Goal: Task Accomplishment & Management: Complete application form

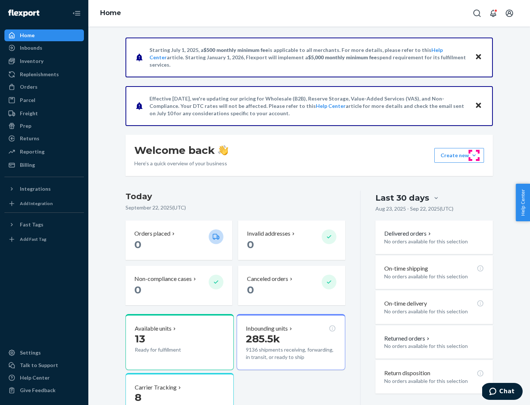
click at [474, 155] on button "Create new Create new inbound Create new order Create new product" at bounding box center [459, 155] width 50 height 15
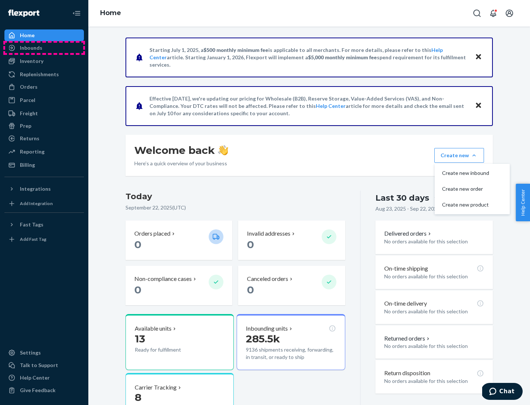
click at [44, 48] on div "Inbounds" at bounding box center [44, 48] width 78 height 10
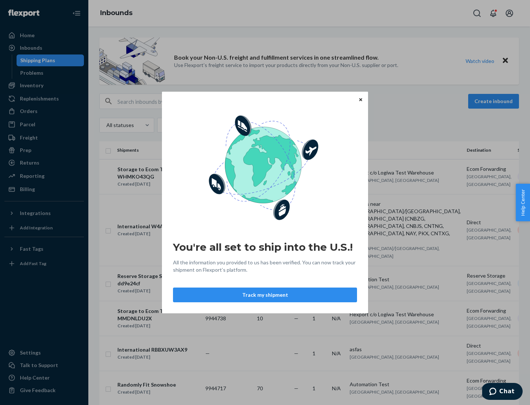
click at [265, 295] on button "Track my shipment" at bounding box center [265, 294] width 184 height 15
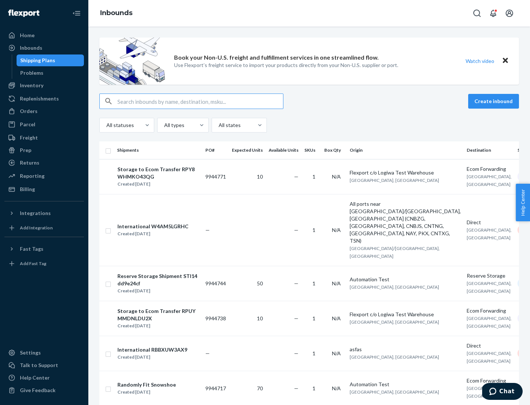
click at [495, 101] on button "Create inbound" at bounding box center [493, 101] width 51 height 15
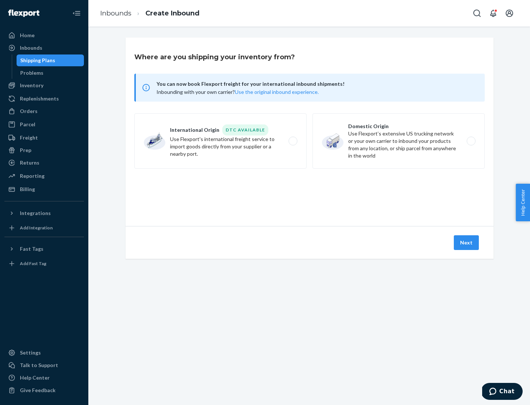
click at [220, 141] on label "International Origin DTC Available Use Flexport's international freight service…" at bounding box center [220, 140] width 172 height 55
click at [293, 141] on input "International Origin DTC Available Use Flexport's international freight service…" at bounding box center [295, 141] width 5 height 5
radio input "true"
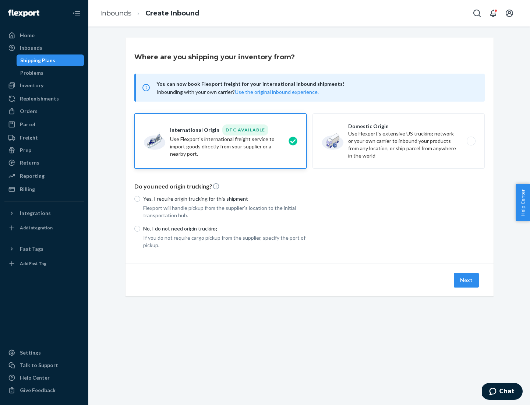
click at [225, 228] on p "No, I do not need origin trucking" at bounding box center [224, 228] width 163 height 7
click at [140, 228] on input "No, I do not need origin trucking" at bounding box center [137, 229] width 6 height 6
radio input "true"
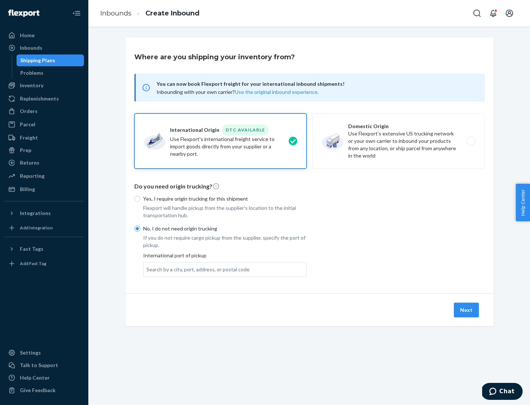
click at [196, 269] on div "Search by a city, port, address, or postal code" at bounding box center [197, 269] width 103 height 7
click at [147, 269] on input "Search by a city, port, address, or postal code" at bounding box center [146, 269] width 1 height 7
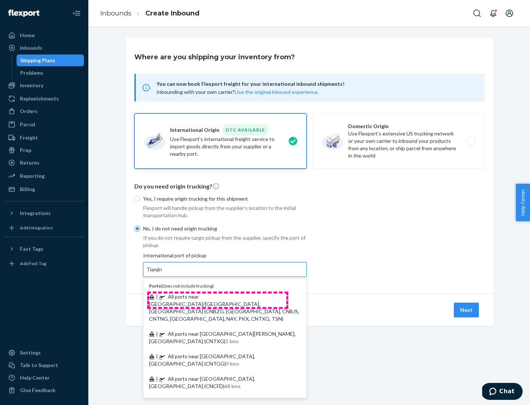
click at [217, 296] on span "| All ports near [GEOGRAPHIC_DATA]/[GEOGRAPHIC_DATA], [GEOGRAPHIC_DATA] (CNBZG,…" at bounding box center [224, 307] width 150 height 28
click at [163, 273] on input "Tianjin" at bounding box center [154, 269] width 16 height 7
type input "All ports near [GEOGRAPHIC_DATA]/[GEOGRAPHIC_DATA], [GEOGRAPHIC_DATA] (CNBZG, […"
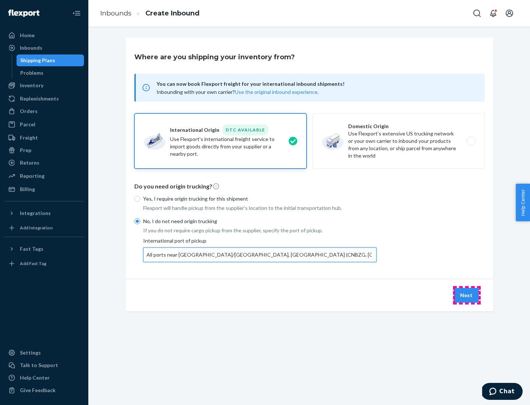
click at [467, 295] on button "Next" at bounding box center [466, 295] width 25 height 15
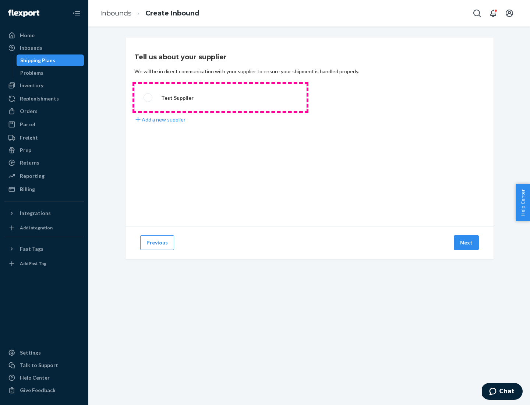
click at [220, 98] on label "Test Supplier" at bounding box center [220, 97] width 172 height 27
click at [148, 98] on input "Test Supplier" at bounding box center [146, 97] width 5 height 5
radio input "true"
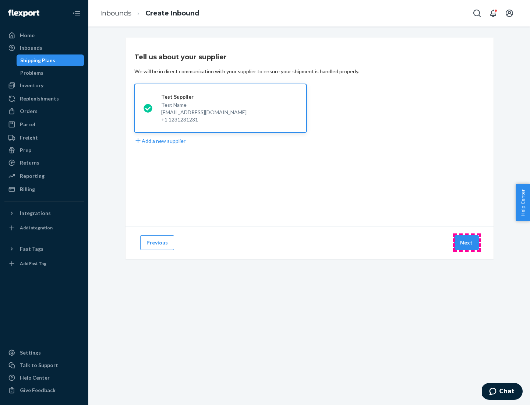
click at [467, 243] on button "Next" at bounding box center [466, 242] width 25 height 15
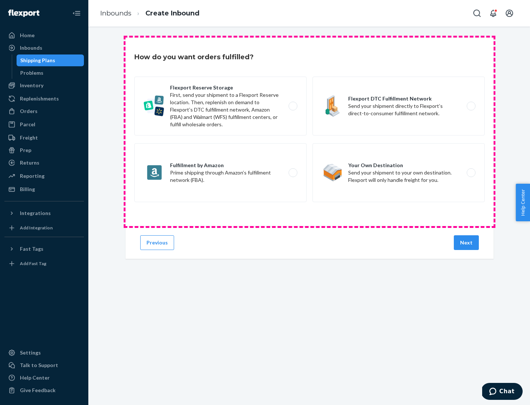
click at [309, 132] on div "Flexport Reserve Storage First, send your shipment to a Flexport Reserve locati…" at bounding box center [309, 140] width 350 height 127
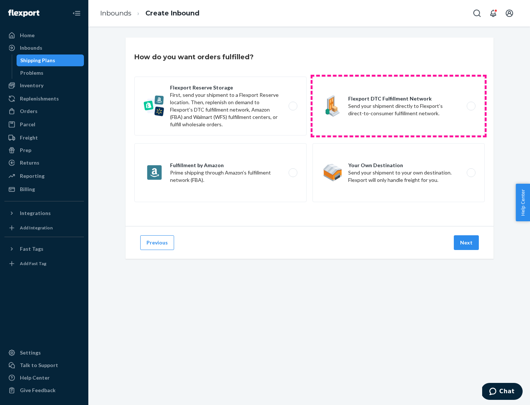
click at [399, 106] on label "Flexport DTC Fulfillment Network Send your shipment directly to Flexport’s dire…" at bounding box center [398, 106] width 172 height 59
click at [471, 106] on input "Flexport DTC Fulfillment Network Send your shipment directly to Flexport’s dire…" at bounding box center [473, 106] width 5 height 5
radio input "true"
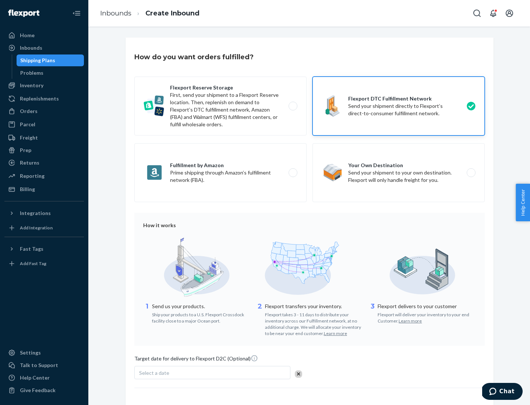
scroll to position [54, 0]
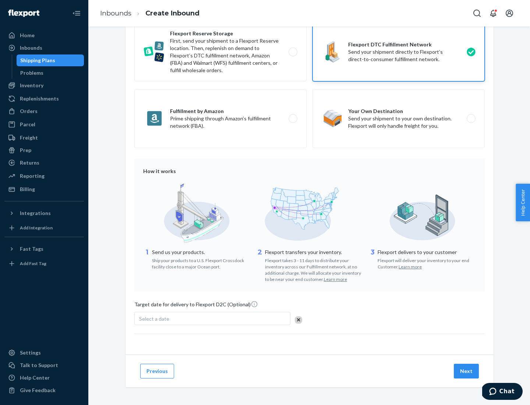
click at [467, 371] on button "Next" at bounding box center [466, 371] width 25 height 15
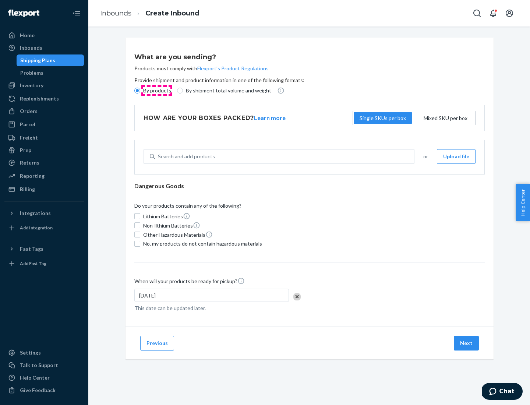
click at [156, 91] on p "By products" at bounding box center [157, 90] width 28 height 7
click at [140, 91] on input "By products" at bounding box center [137, 91] width 6 height 6
click at [185, 156] on div "Search and add products" at bounding box center [186, 156] width 57 height 7
click at [159, 156] on input "Search and add products" at bounding box center [158, 156] width 1 height 7
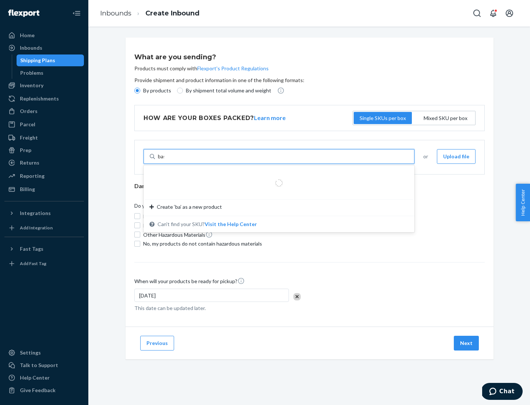
type input "basic"
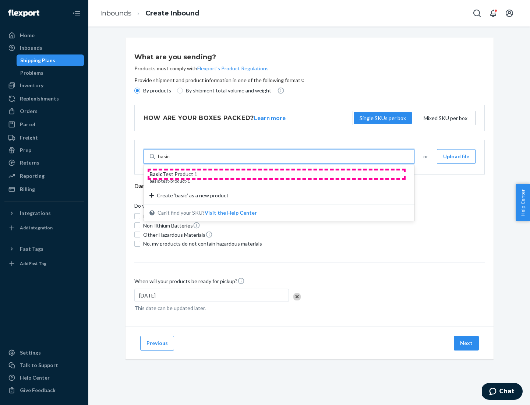
click at [276, 174] on div "Basic Test Product 1" at bounding box center [275, 173] width 253 height 7
click at [170, 160] on input "basic" at bounding box center [164, 156] width 12 height 7
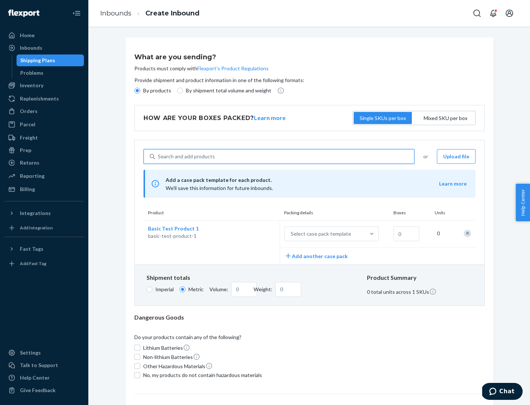
scroll to position [18, 0]
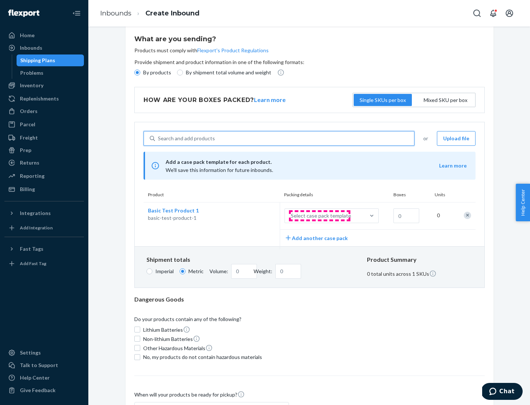
click at [319, 216] on div "Select case pack template" at bounding box center [321, 215] width 60 height 7
click at [254, 216] on input "Select case pack template" at bounding box center [254, 216] width 0 height 0
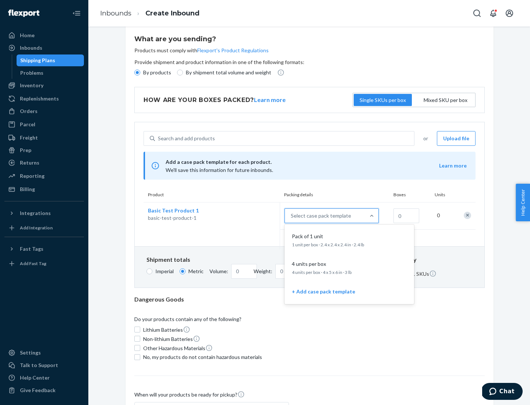
scroll to position [42, 0]
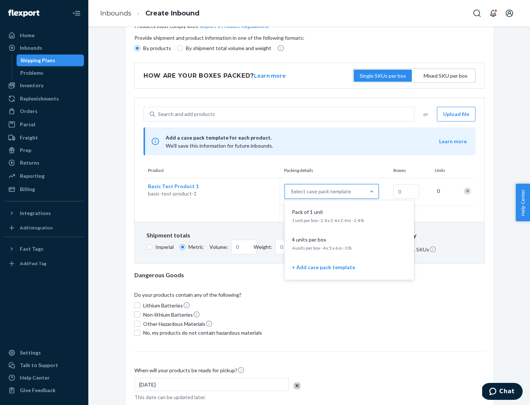
click at [349, 215] on div "Pack of 1 unit" at bounding box center [348, 211] width 118 height 7
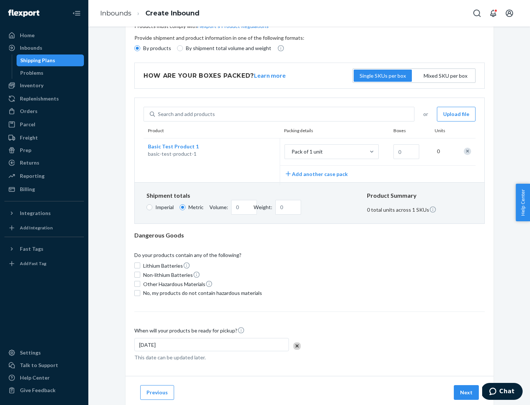
scroll to position [0, 0]
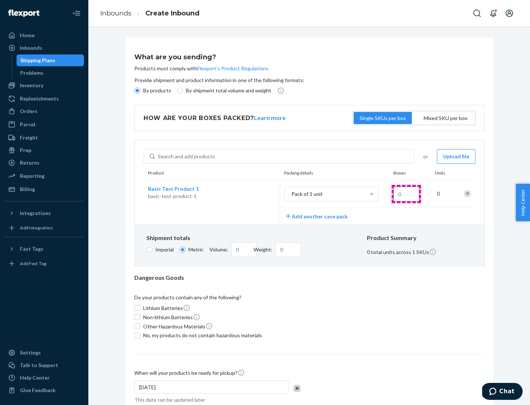
type input "1.09"
type input "1"
type input "10.89"
type input "10"
type input "0.02"
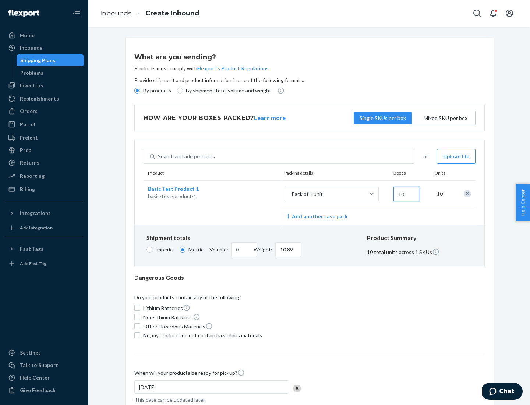
type input "108.86"
type input "100"
type input "0.23"
type input "1088.62"
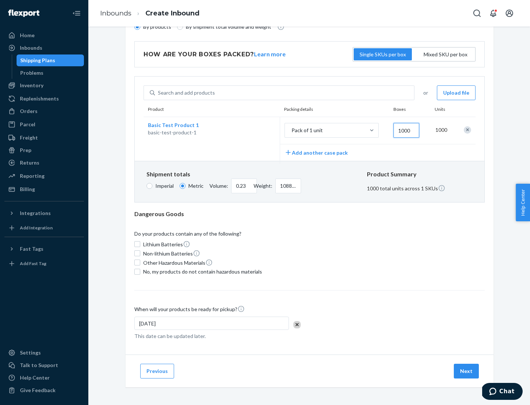
type input "1000"
click at [201, 271] on span "No, my products do not contain hazardous materials" at bounding box center [202, 271] width 119 height 7
click at [140, 271] on input "No, my products do not contain hazardous materials" at bounding box center [137, 272] width 6 height 6
checkbox input "true"
click at [467, 371] on button "Next" at bounding box center [466, 371] width 25 height 15
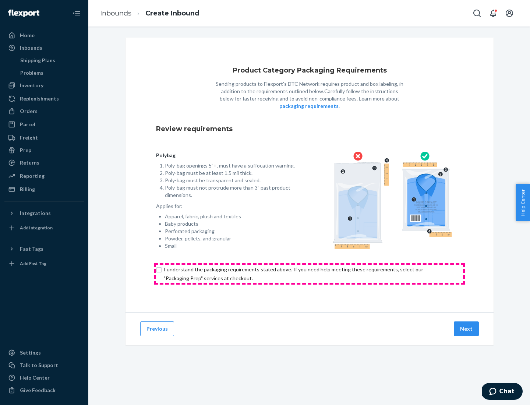
click at [309, 273] on input "checkbox" at bounding box center [309, 274] width 307 height 18
checkbox input "true"
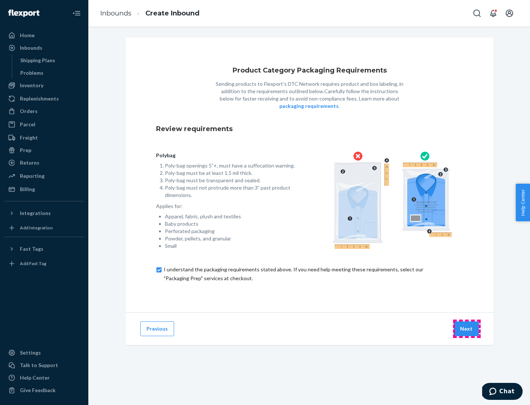
click at [467, 328] on button "Next" at bounding box center [466, 328] width 25 height 15
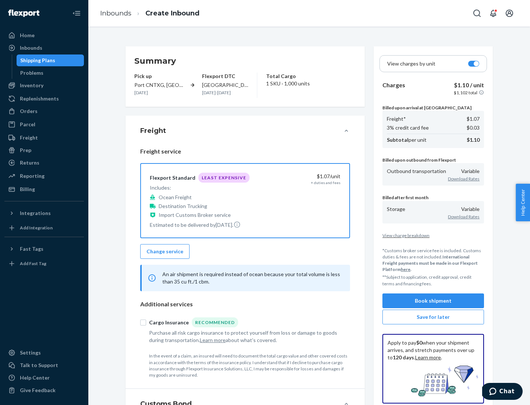
scroll to position [85, 0]
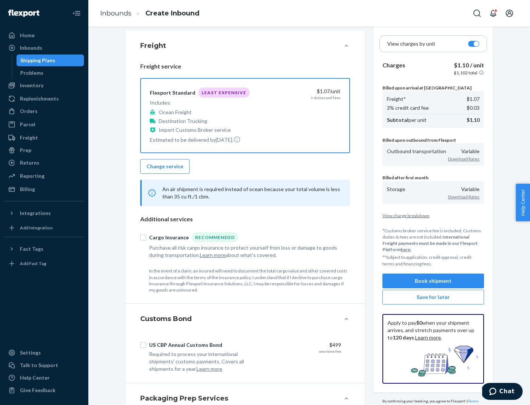
click at [433, 280] on button "Book shipment" at bounding box center [433, 280] width 102 height 15
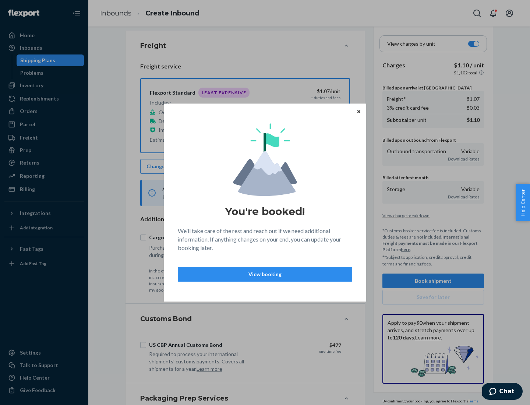
click at [265, 274] on p "View booking" at bounding box center [265, 273] width 162 height 7
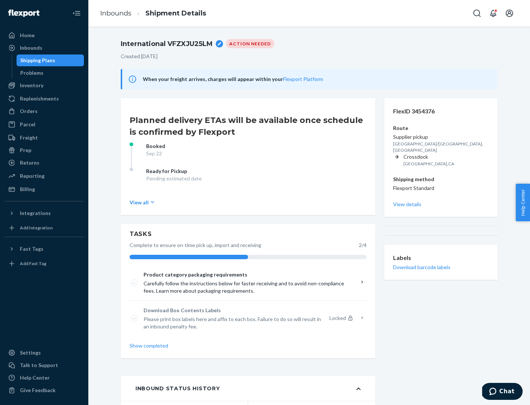
scroll to position [59, 0]
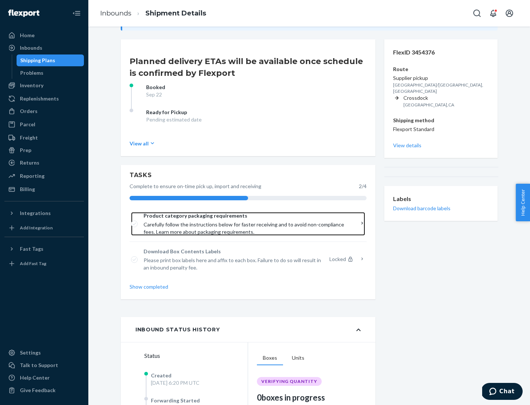
click at [245, 216] on span "Product category packaging requirements" at bounding box center [246, 215] width 204 height 7
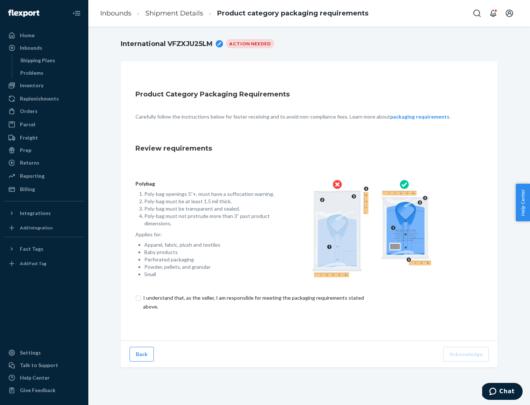
click at [253, 302] on input "checkbox" at bounding box center [257, 302] width 245 height 18
checkbox input "true"
click at [467, 354] on button "Acknowledge" at bounding box center [466, 354] width 46 height 15
